Goal: Task Accomplishment & Management: Manage account settings

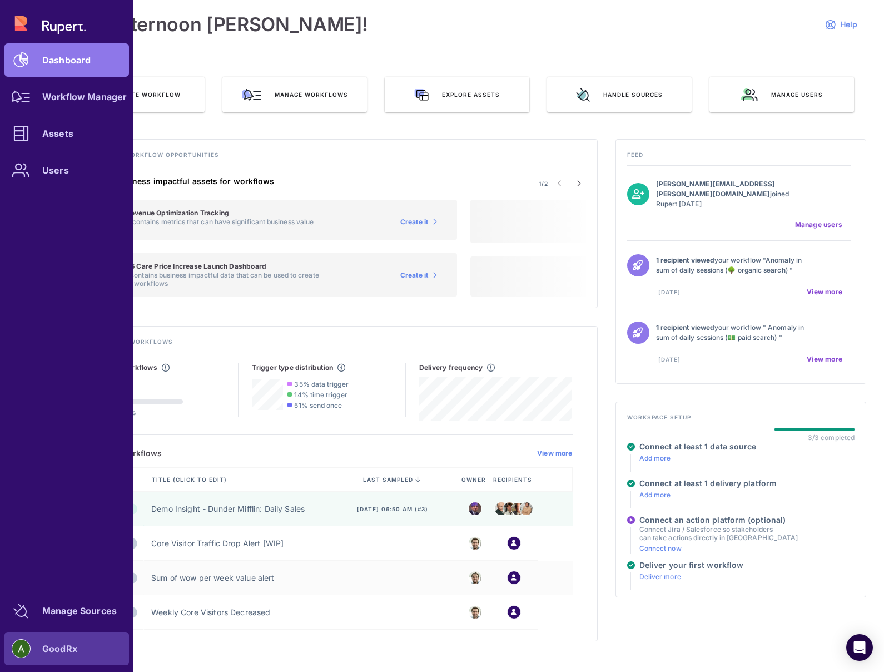
click at [51, 645] on div "GoodRx" at bounding box center [59, 648] width 35 height 7
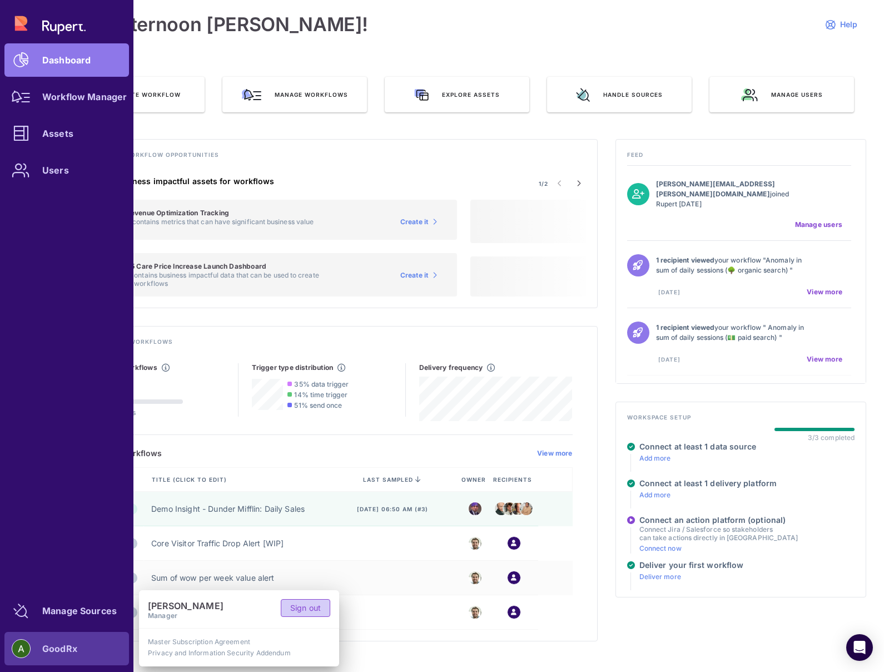
click at [321, 607] on link "Sign out" at bounding box center [305, 608] width 49 height 18
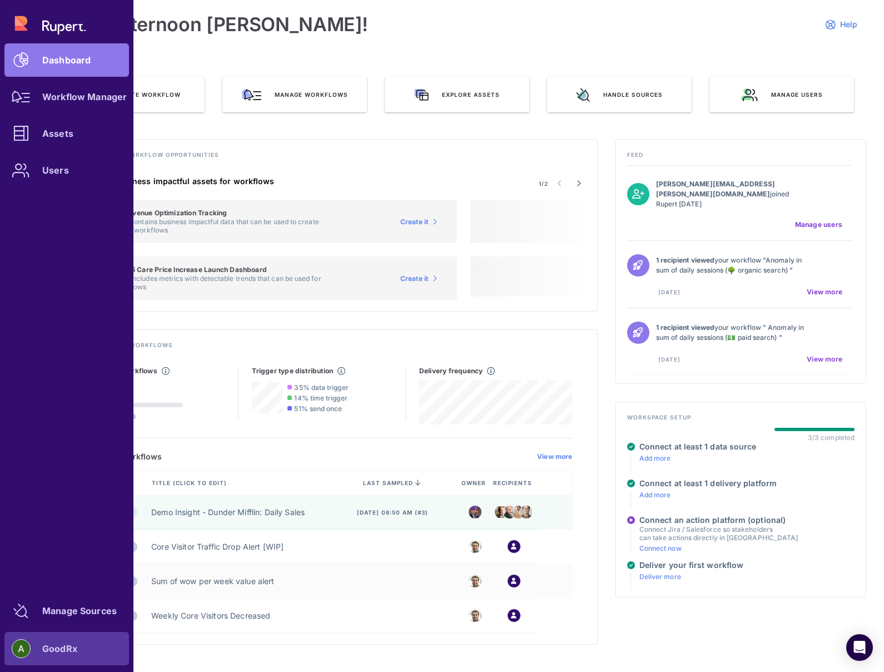
click at [40, 642] on div "GoodRx" at bounding box center [66, 648] width 125 height 33
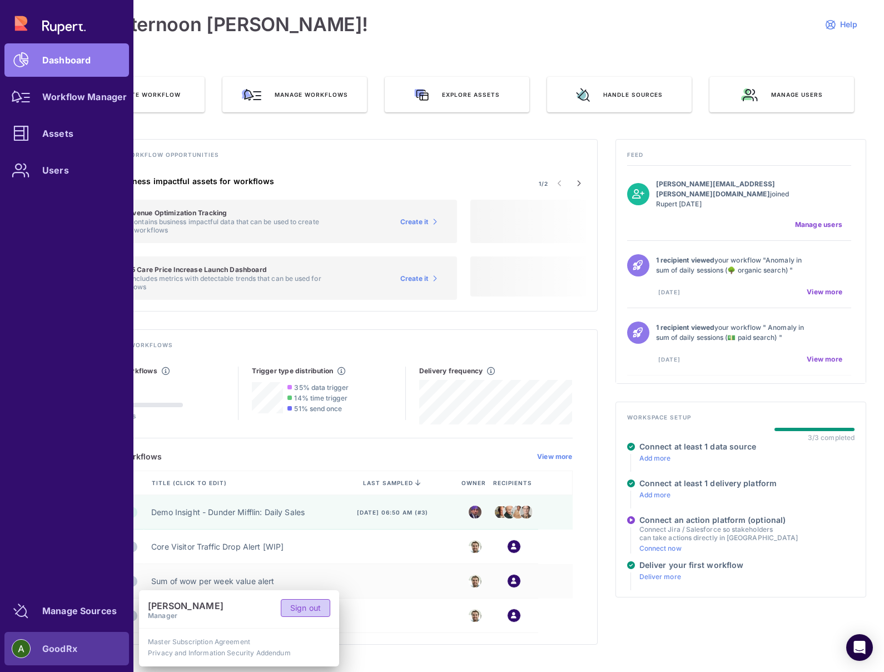
click at [298, 606] on span "Sign out" at bounding box center [305, 607] width 31 height 11
